Goal: Task Accomplishment & Management: Use online tool/utility

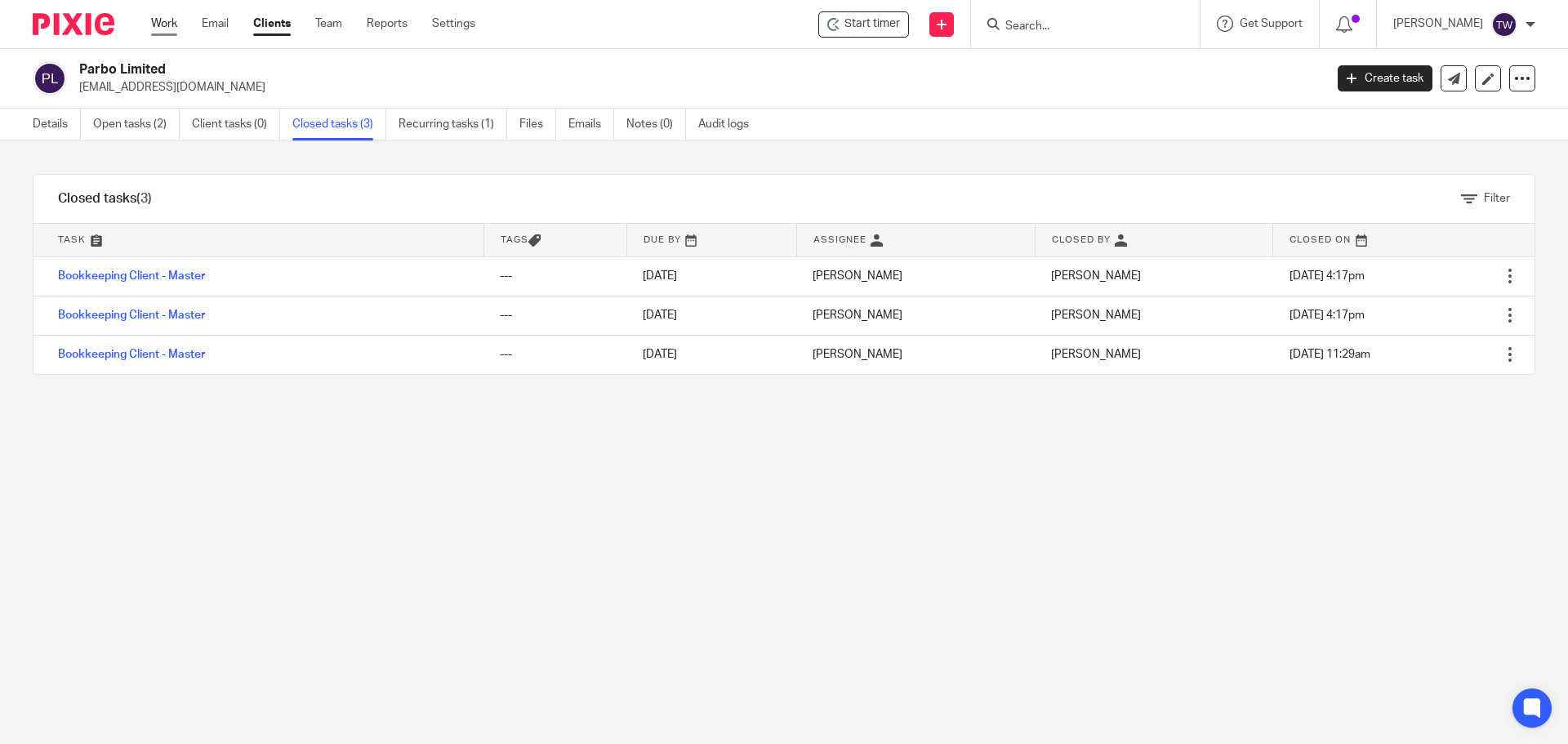
click at [169, 24] on link "Work" at bounding box center [164, 24] width 27 height 17
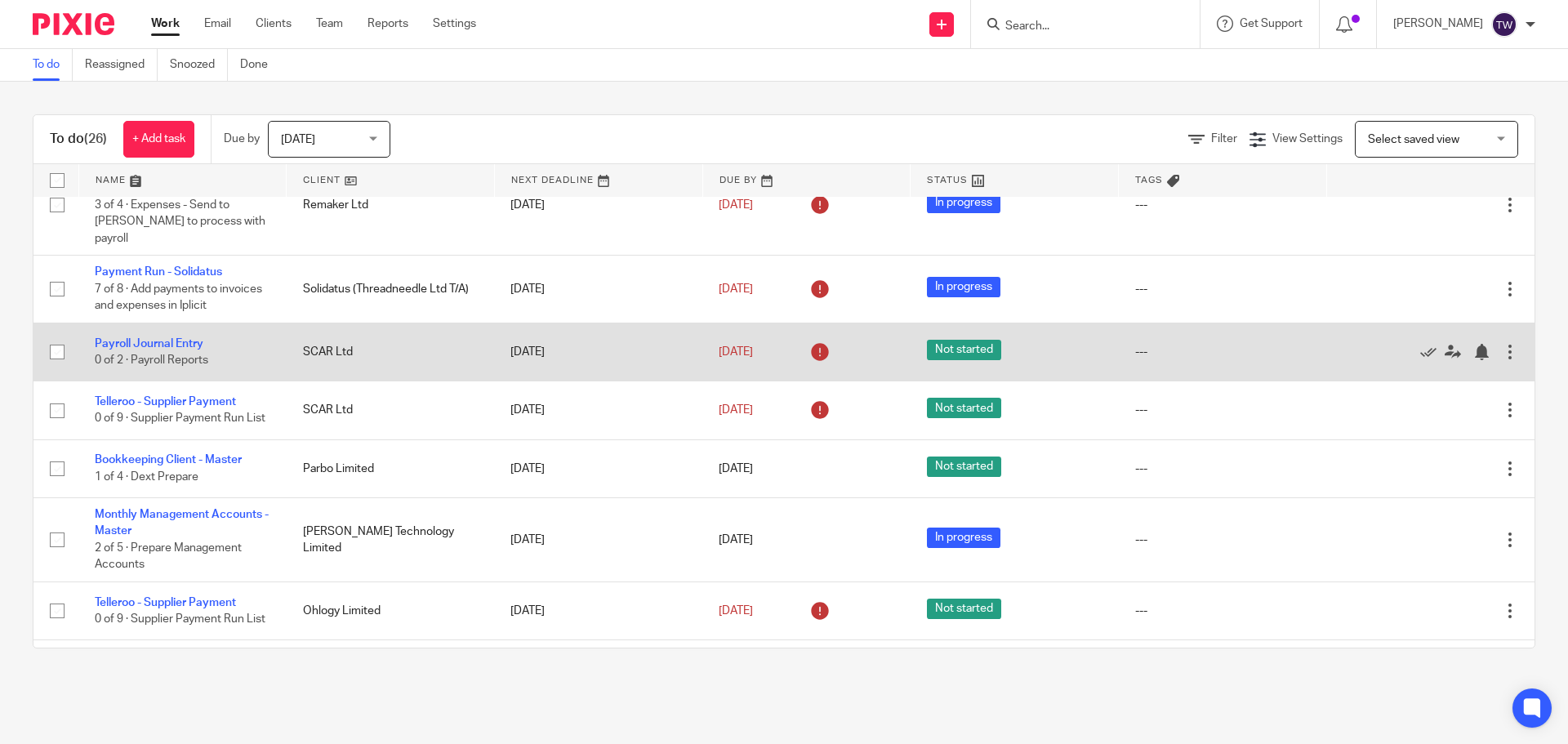
scroll to position [887, 0]
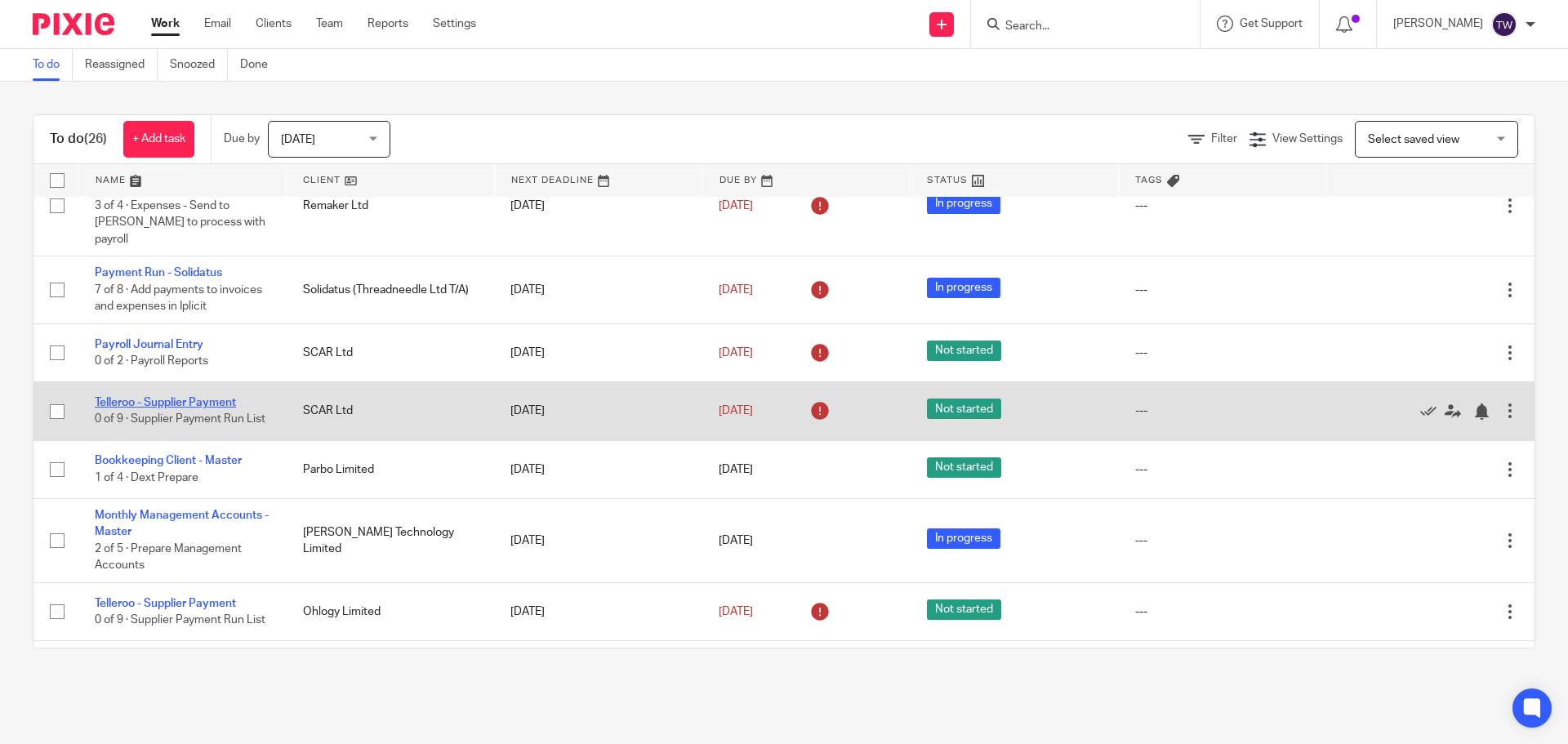
click at [210, 397] on link "Telleroo - Supplier Payment" at bounding box center [165, 403] width 141 height 12
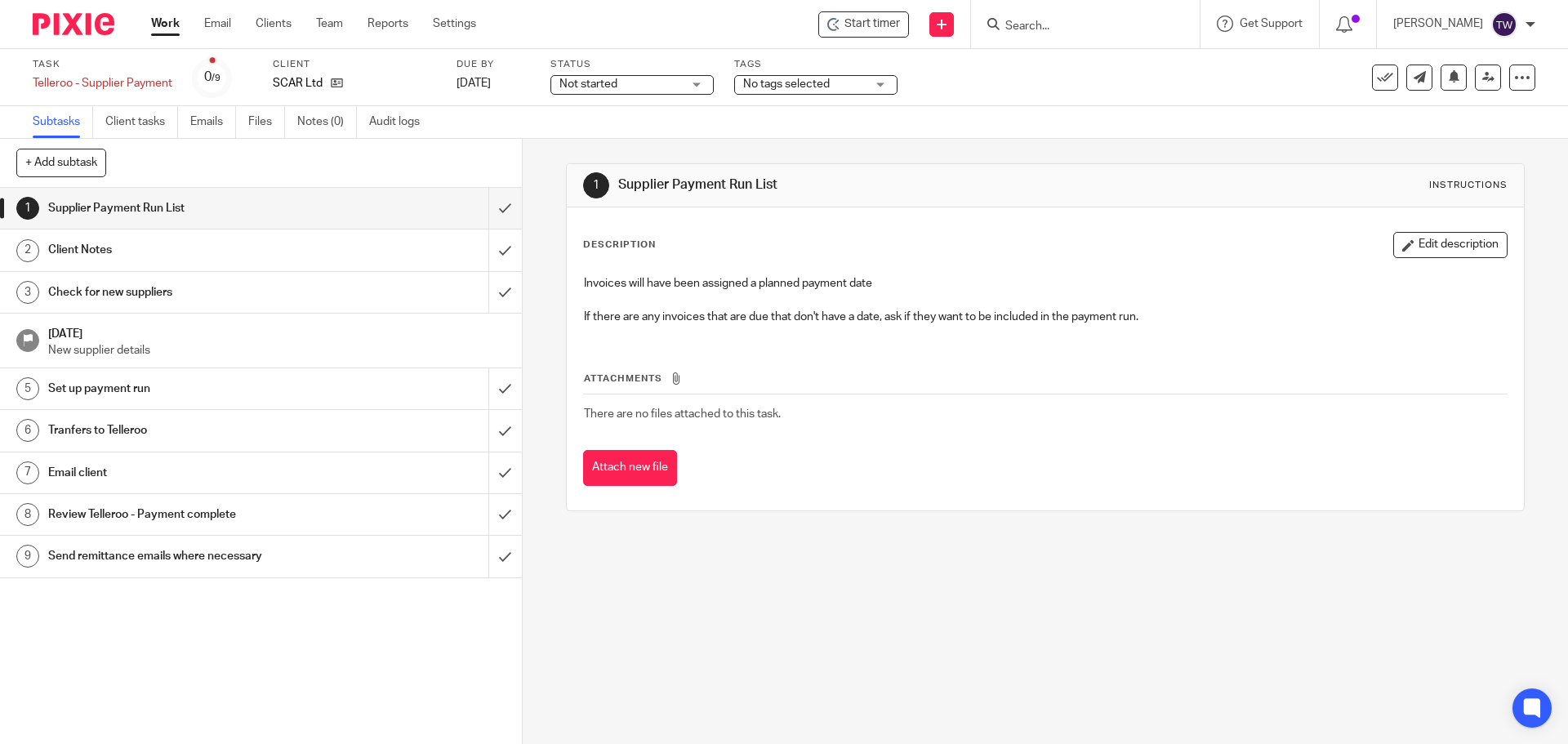
click at [176, 26] on link "Work" at bounding box center [165, 24] width 28 height 17
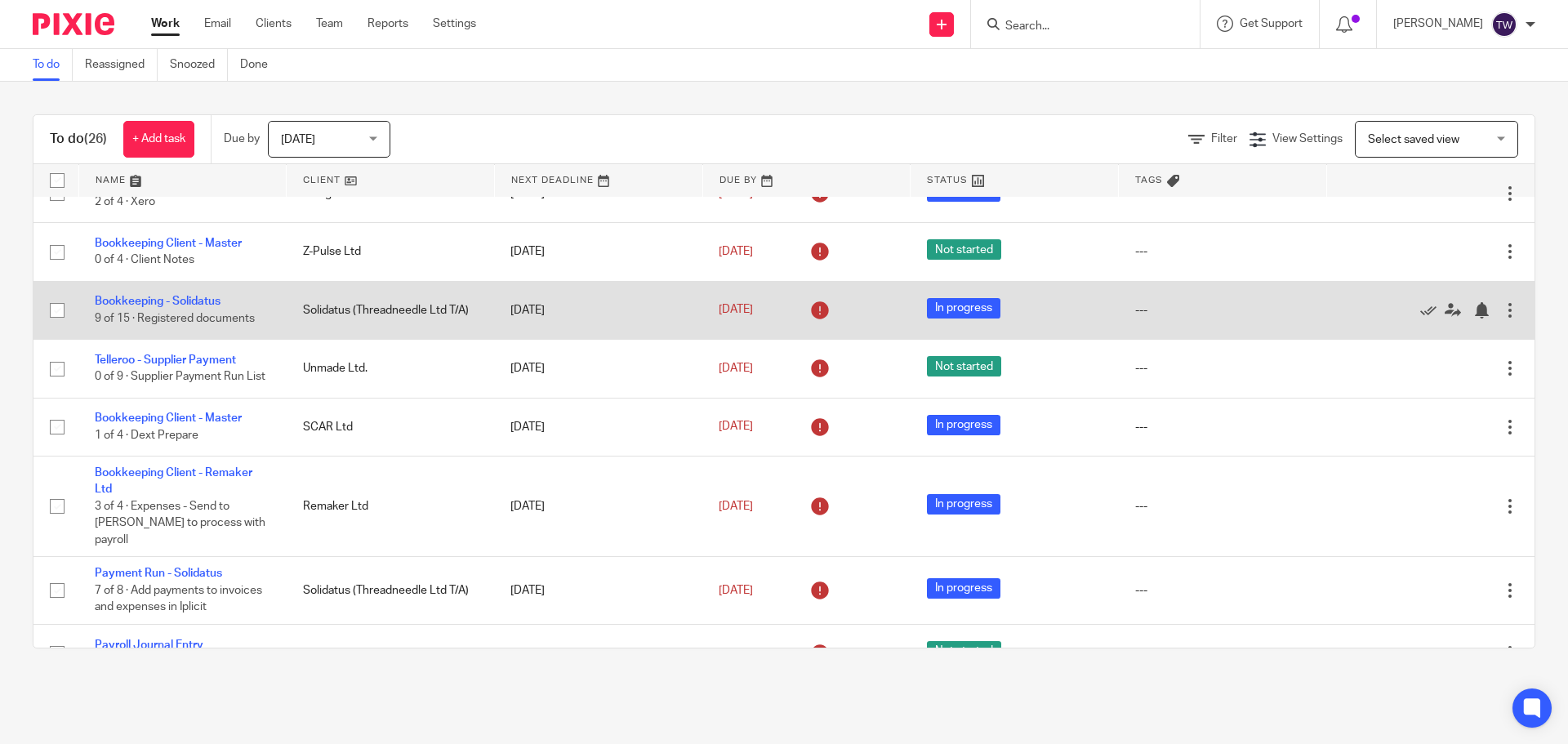
scroll to position [654, 0]
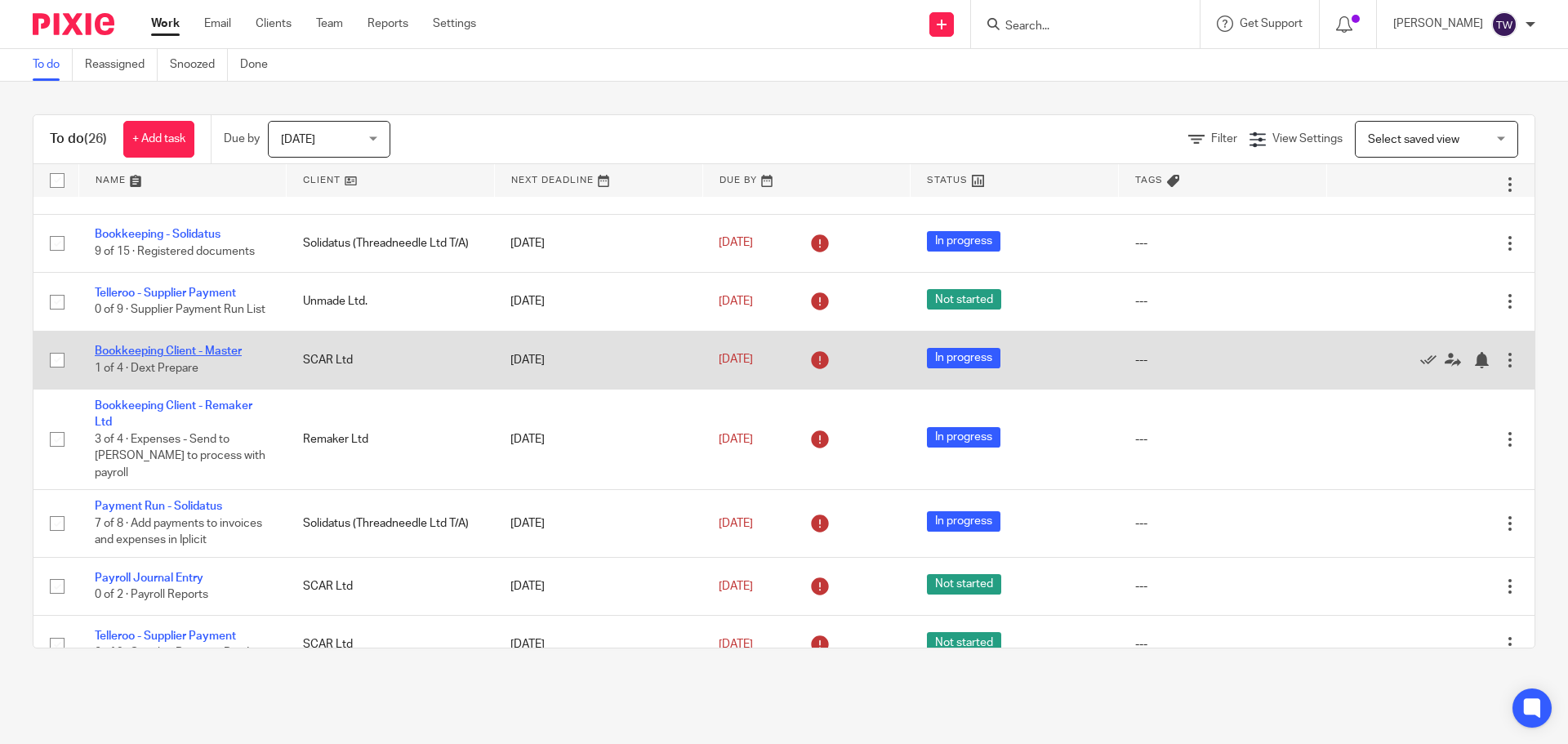
click at [221, 346] on link "Bookkeeping Client - Master" at bounding box center [167, 352] width 147 height 12
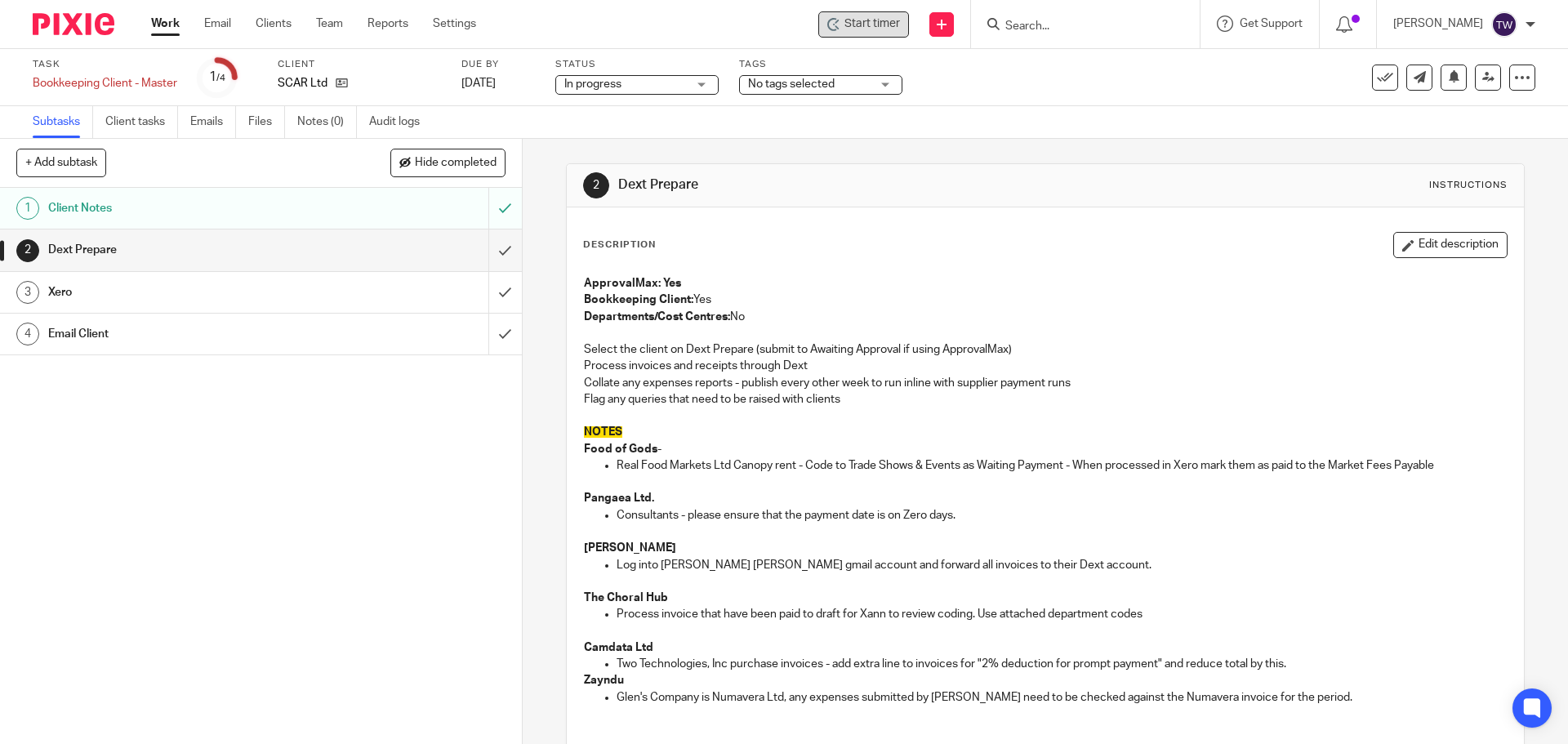
click at [892, 32] on span "Start timer" at bounding box center [872, 24] width 56 height 17
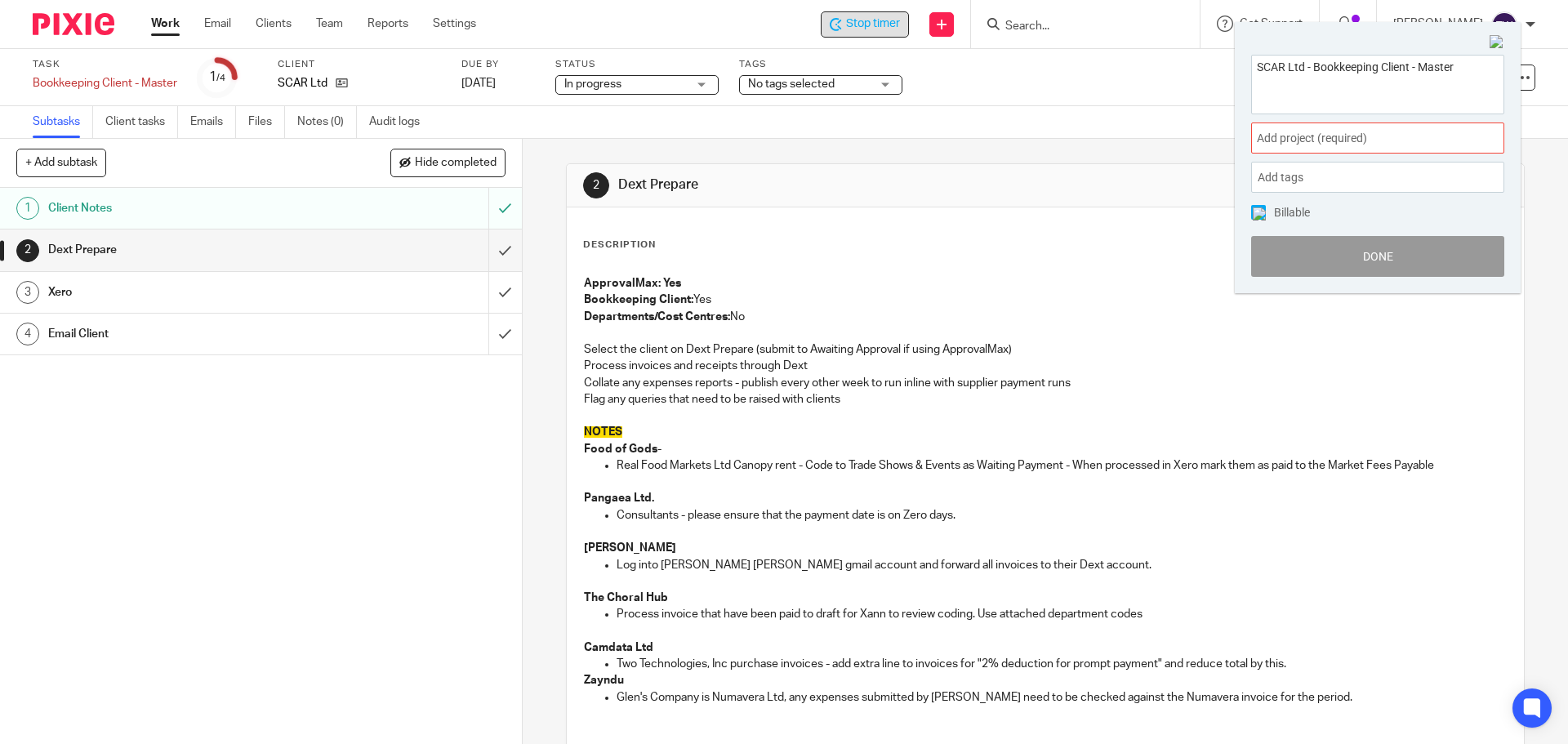
click at [1324, 145] on span "Add project (required) :" at bounding box center [1360, 139] width 206 height 17
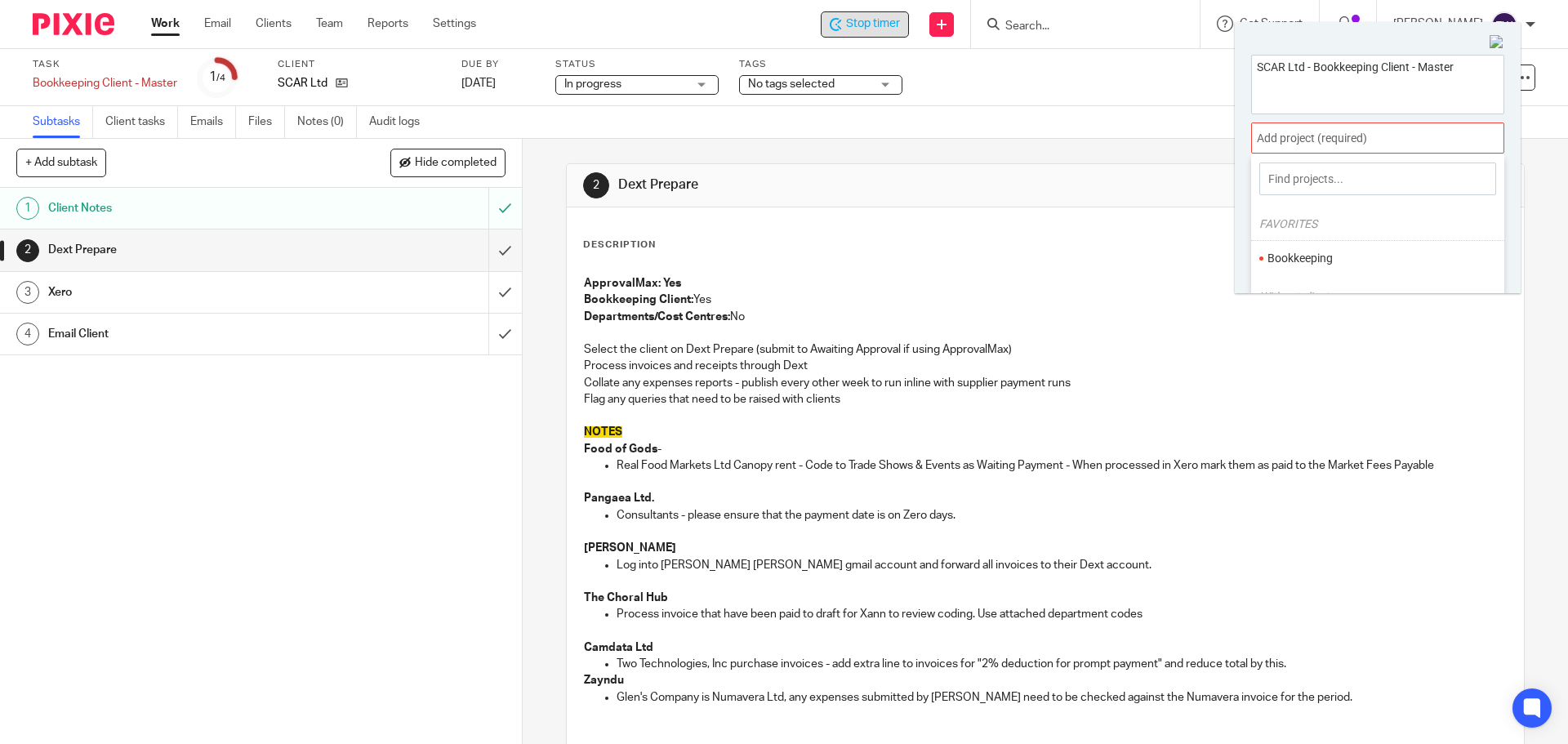
click at [1307, 251] on li "Bookkeeping" at bounding box center [1374, 258] width 213 height 17
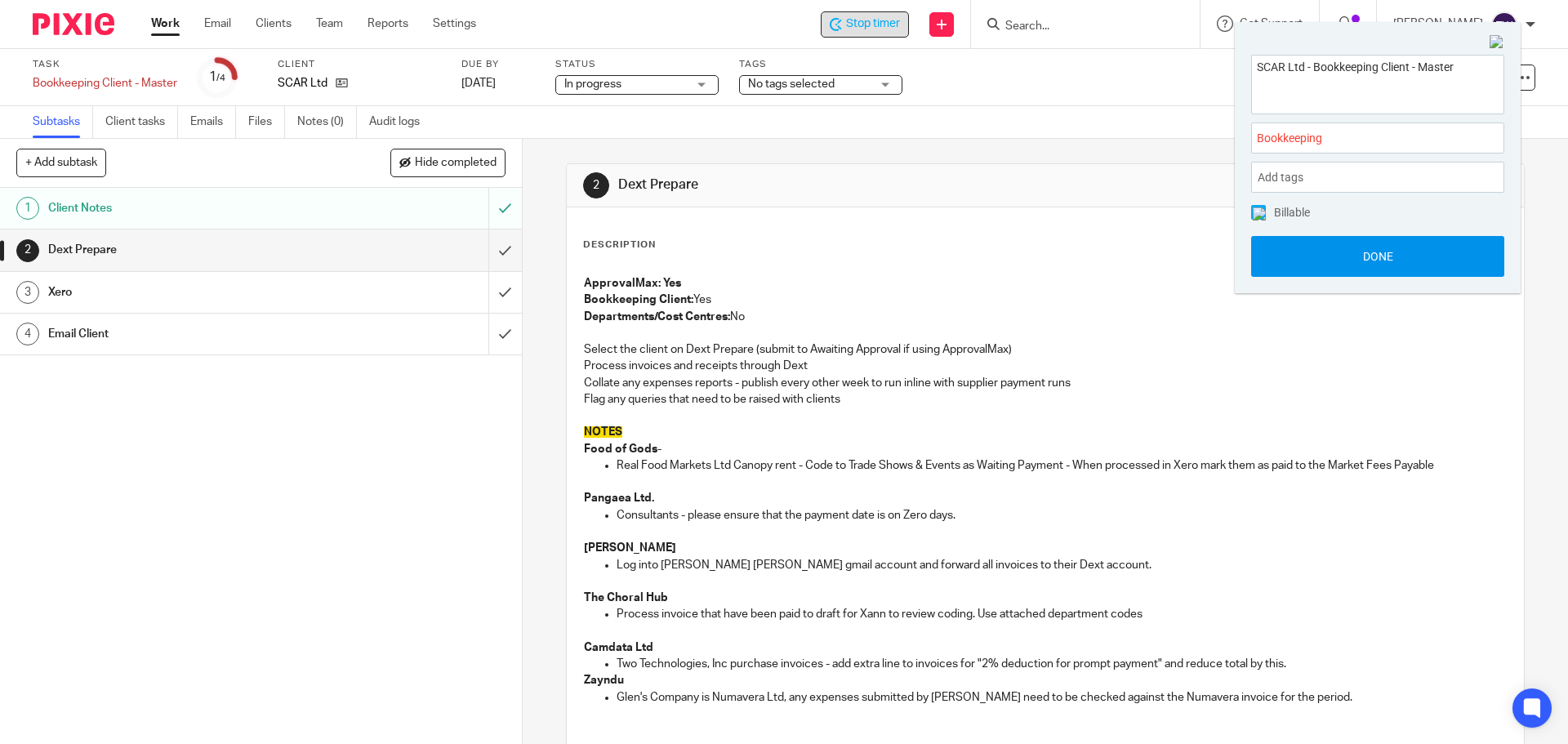
click at [1311, 247] on button "Done" at bounding box center [1377, 256] width 253 height 41
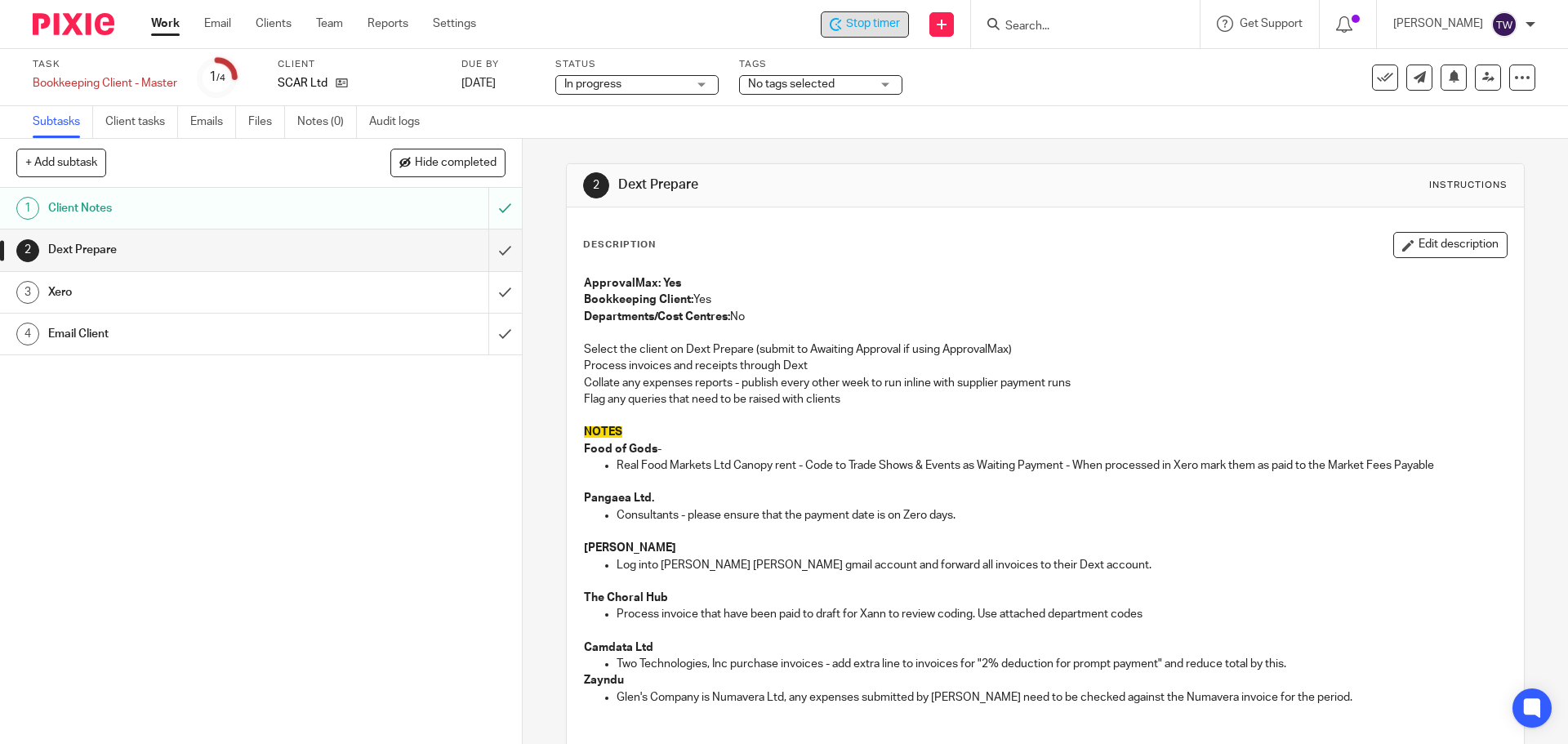
click at [434, 242] on div "Dext Prepare" at bounding box center [260, 250] width 424 height 25
click at [460, 294] on link "3 Xero" at bounding box center [244, 292] width 488 height 41
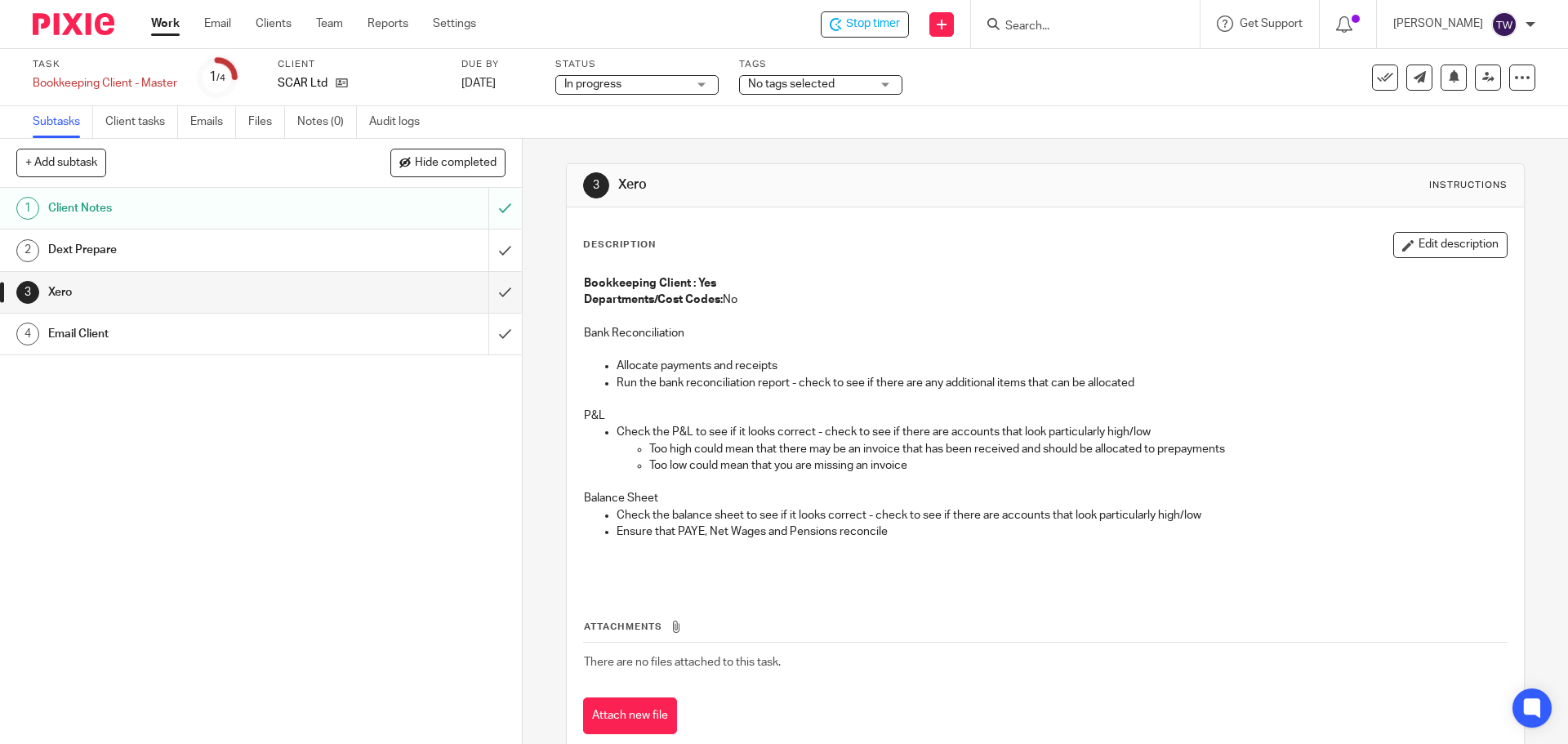
click at [410, 326] on div "Email Client" at bounding box center [260, 334] width 424 height 25
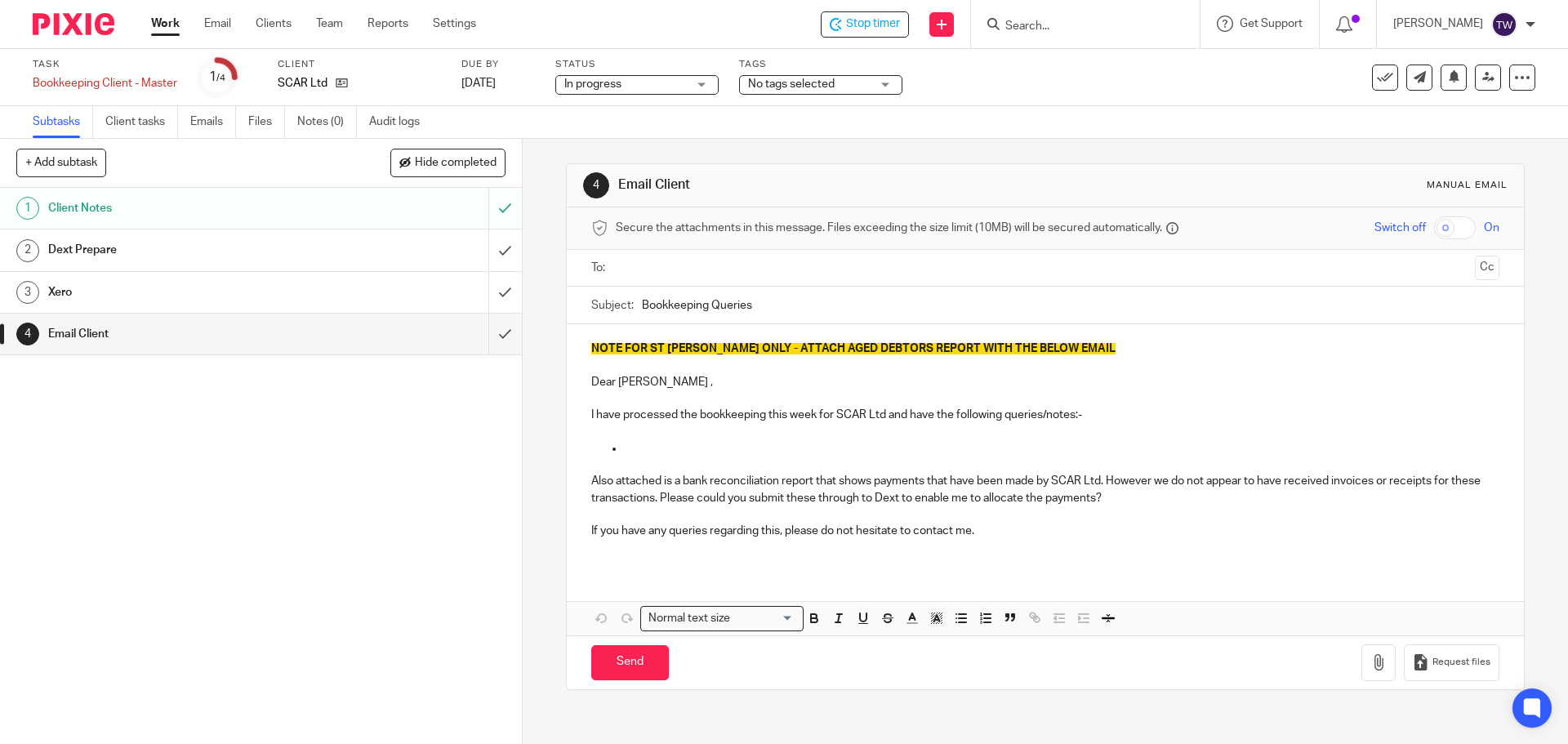
click at [355, 252] on div "Dext Prepare" at bounding box center [260, 250] width 424 height 25
